Goal: Check status: Check status

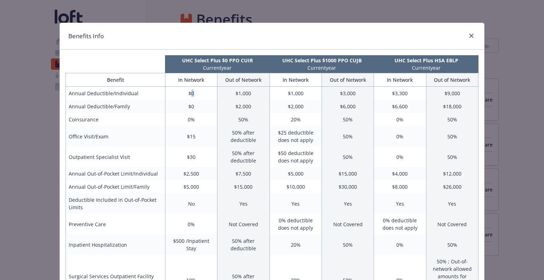
drag, startPoint x: 192, startPoint y: 91, endPoint x: 188, endPoint y: 91, distance: 4.2
click at [188, 91] on td "$0" at bounding box center [191, 93] width 52 height 13
click at [190, 137] on td "$15" at bounding box center [191, 136] width 52 height 21
drag, startPoint x: 182, startPoint y: 189, endPoint x: 198, endPoint y: 190, distance: 16.0
click at [198, 190] on td "$5,000" at bounding box center [191, 186] width 52 height 13
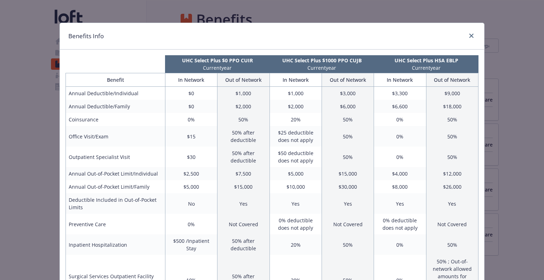
click at [189, 172] on td "$2,500" at bounding box center [191, 173] width 52 height 13
